Goal: Task Accomplishment & Management: Use online tool/utility

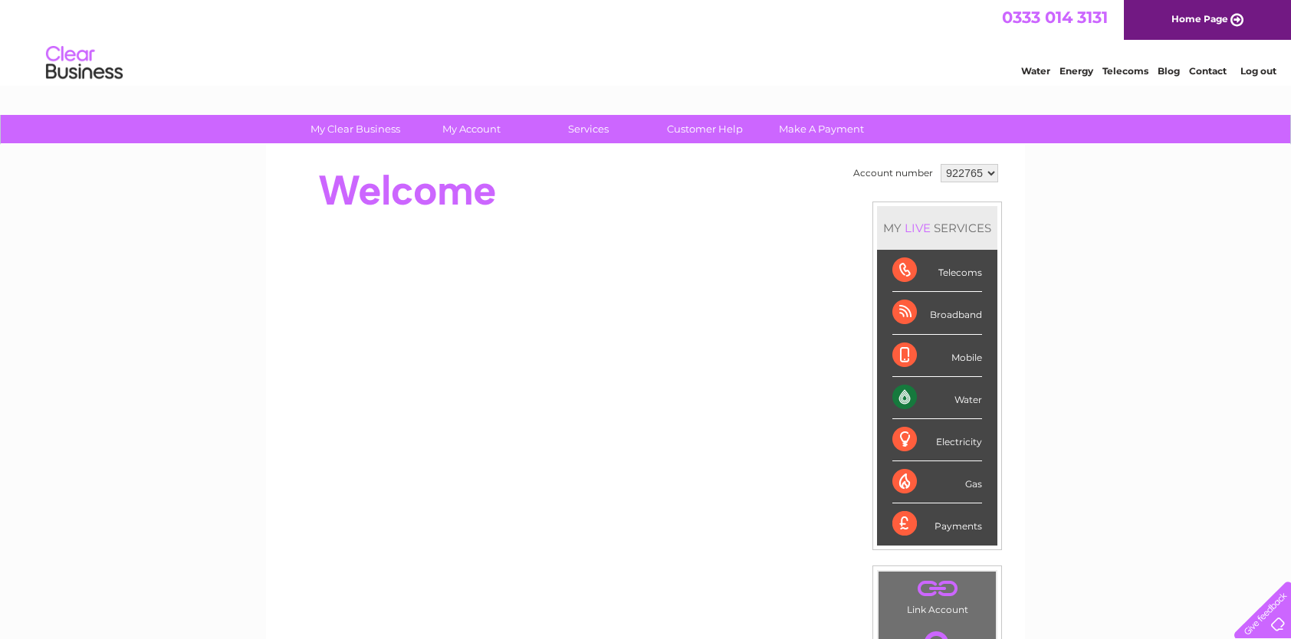
click at [903, 395] on div "Water" at bounding box center [937, 398] width 90 height 42
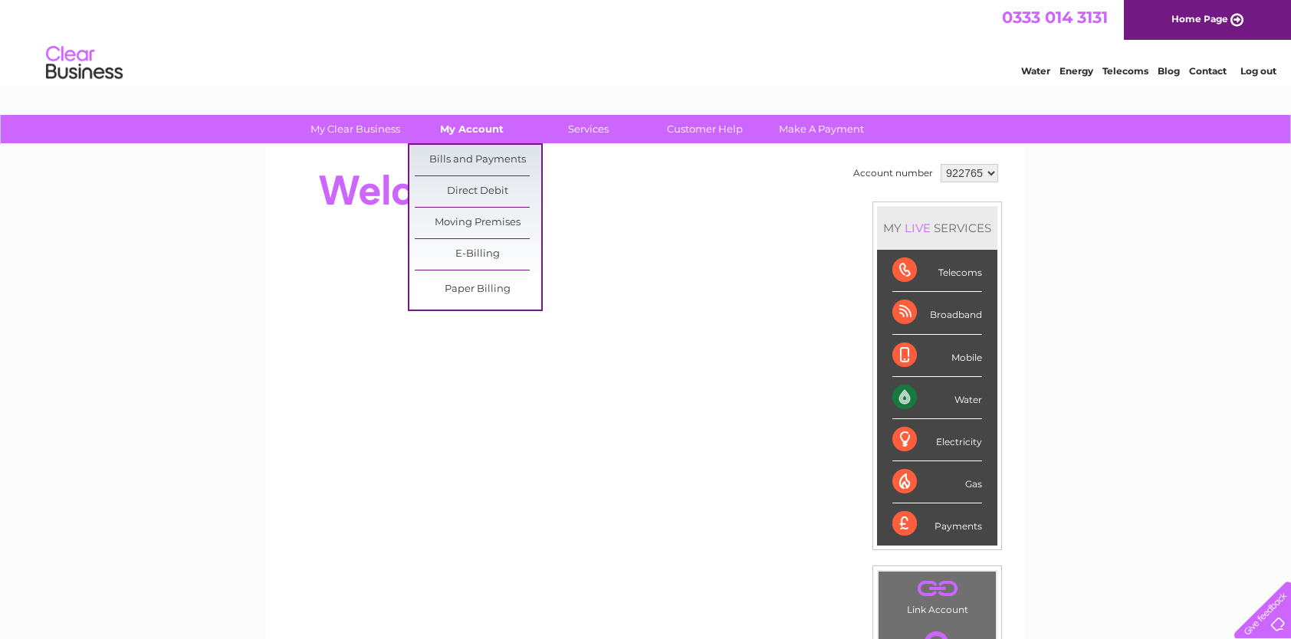
click at [478, 129] on link "My Account" at bounding box center [471, 129] width 126 height 28
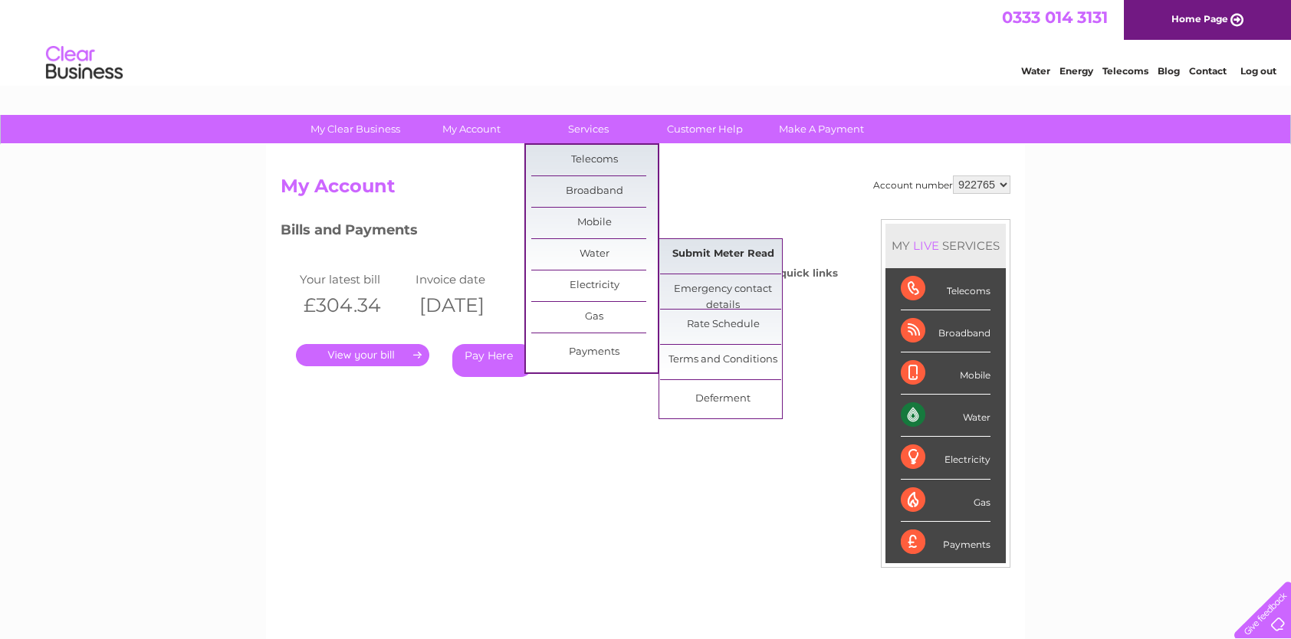
click at [720, 258] on link "Submit Meter Read" at bounding box center [723, 254] width 126 height 31
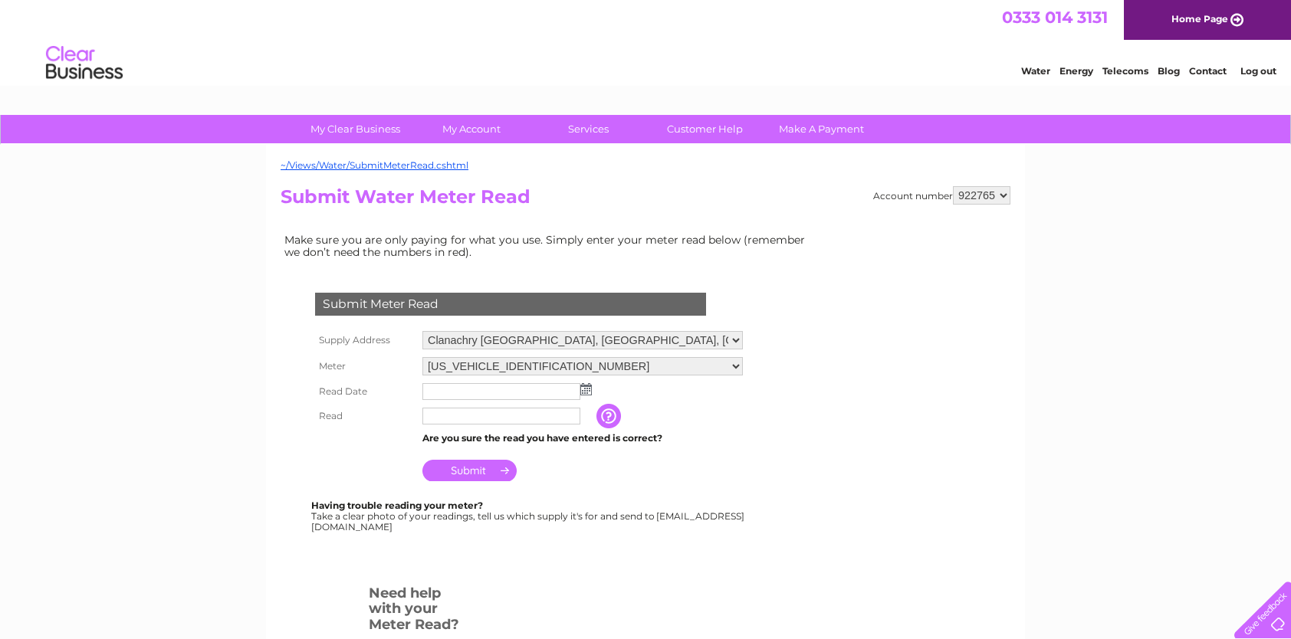
click at [587, 392] on img at bounding box center [585, 389] width 11 height 12
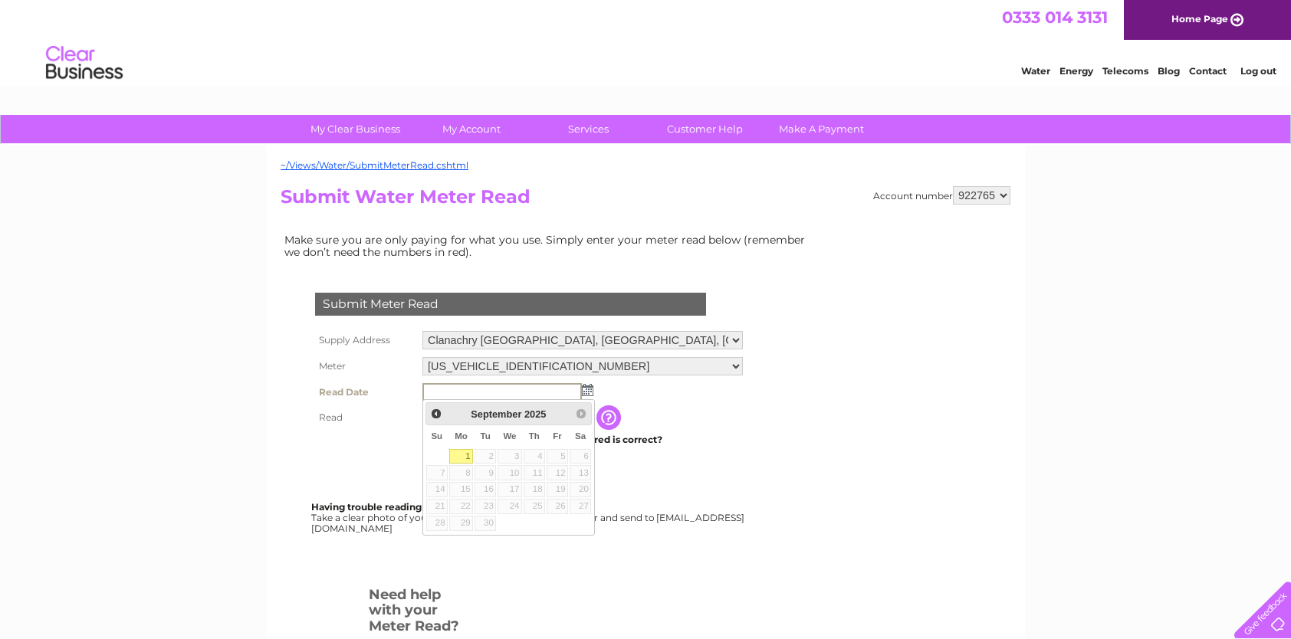
click at [466, 456] on link "1" at bounding box center [461, 456] width 24 height 15
type input "2025/09/01"
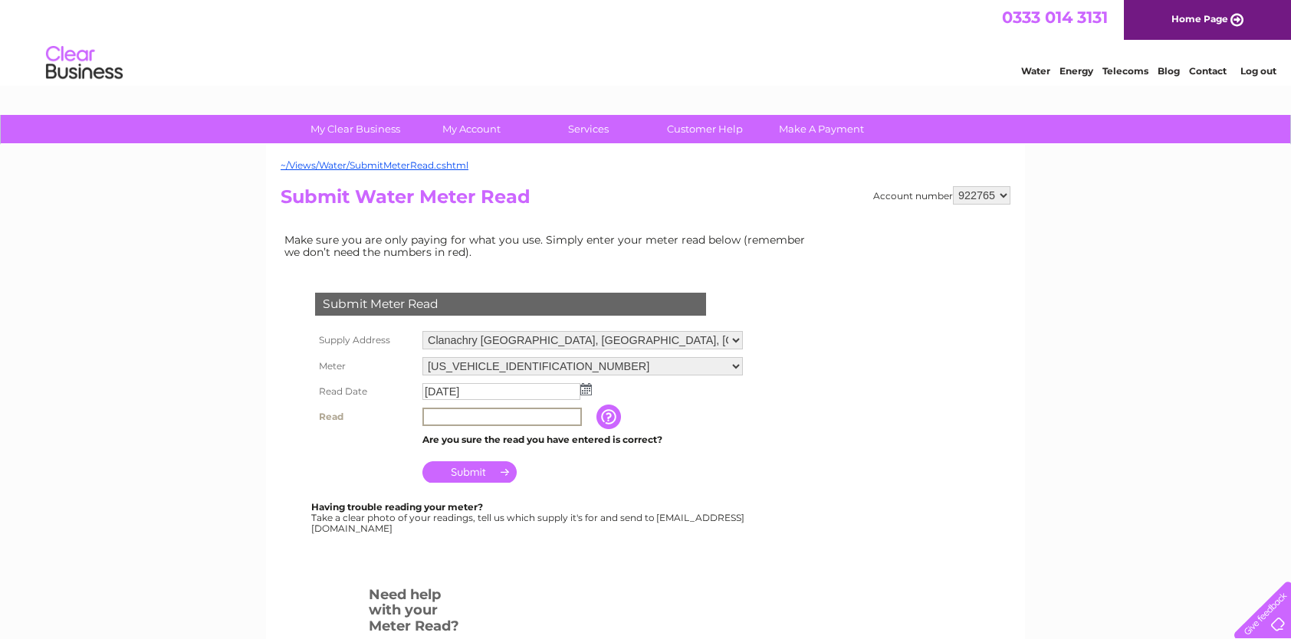
click at [463, 415] on input "text" at bounding box center [501, 417] width 159 height 18
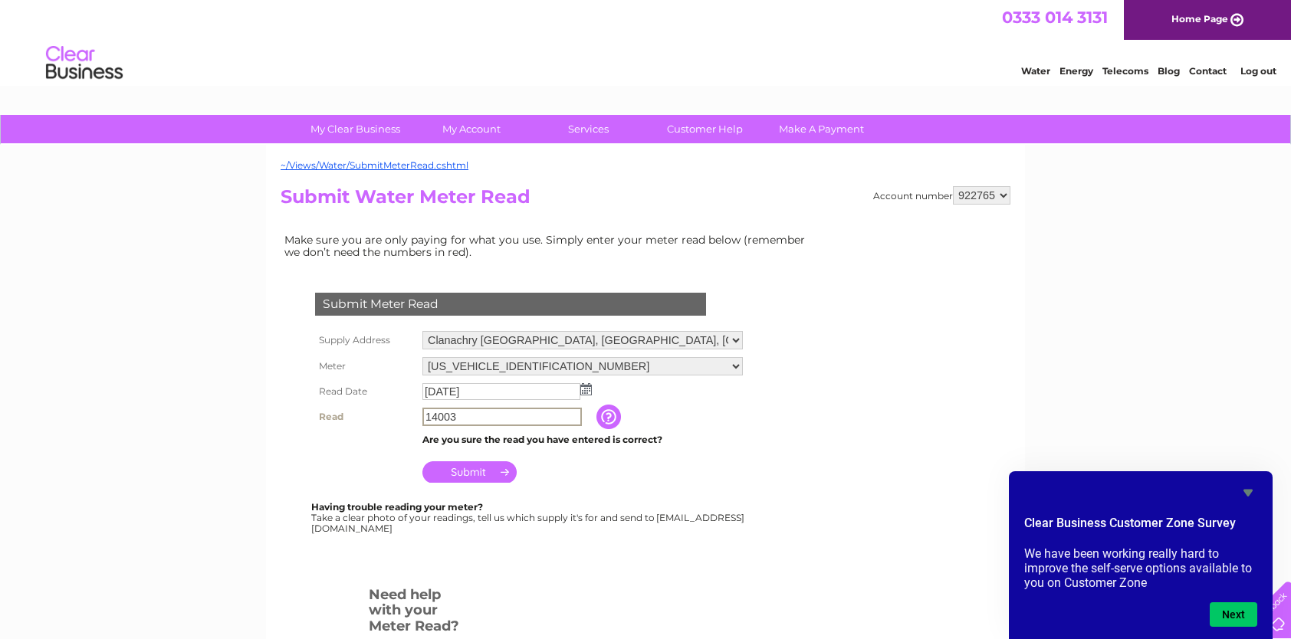
type input "14003"
click at [464, 466] on input "Submit" at bounding box center [469, 470] width 94 height 21
